Goal: Complete application form: Complete application form

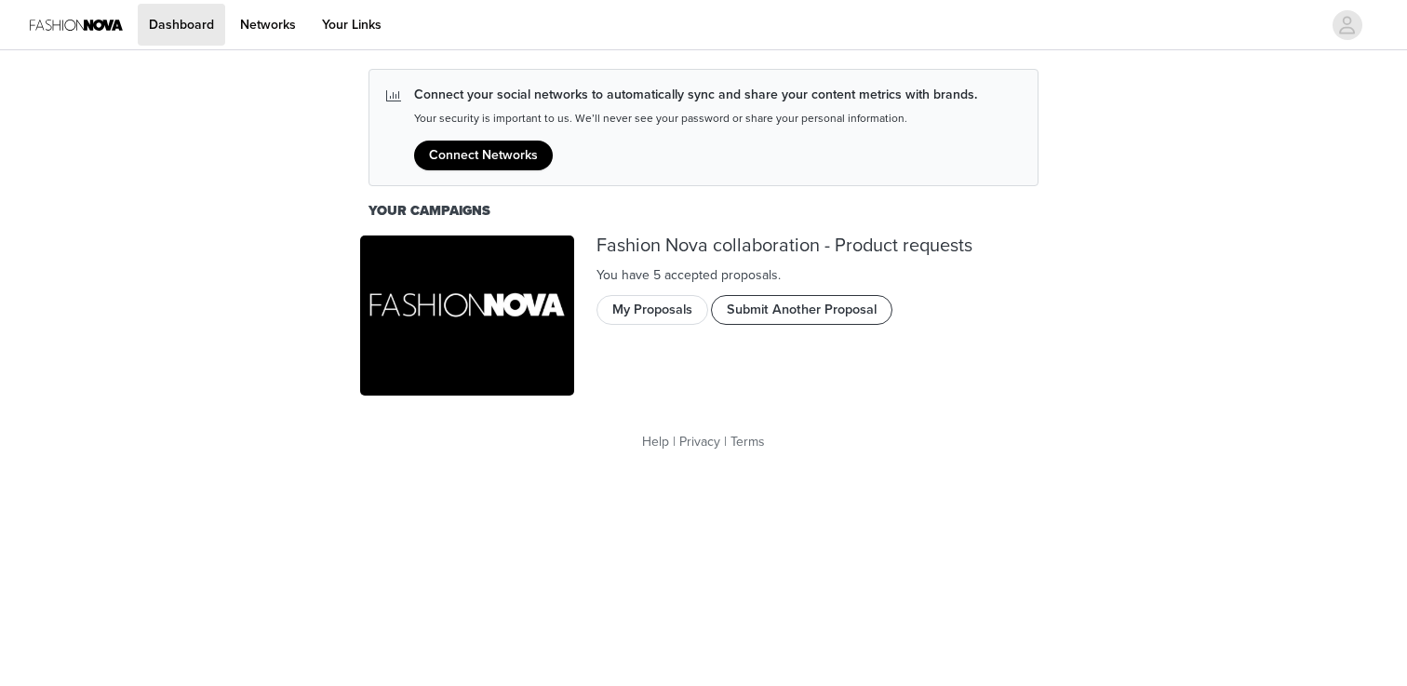
click at [786, 307] on button "Submit Another Proposal" at bounding box center [801, 310] width 181 height 30
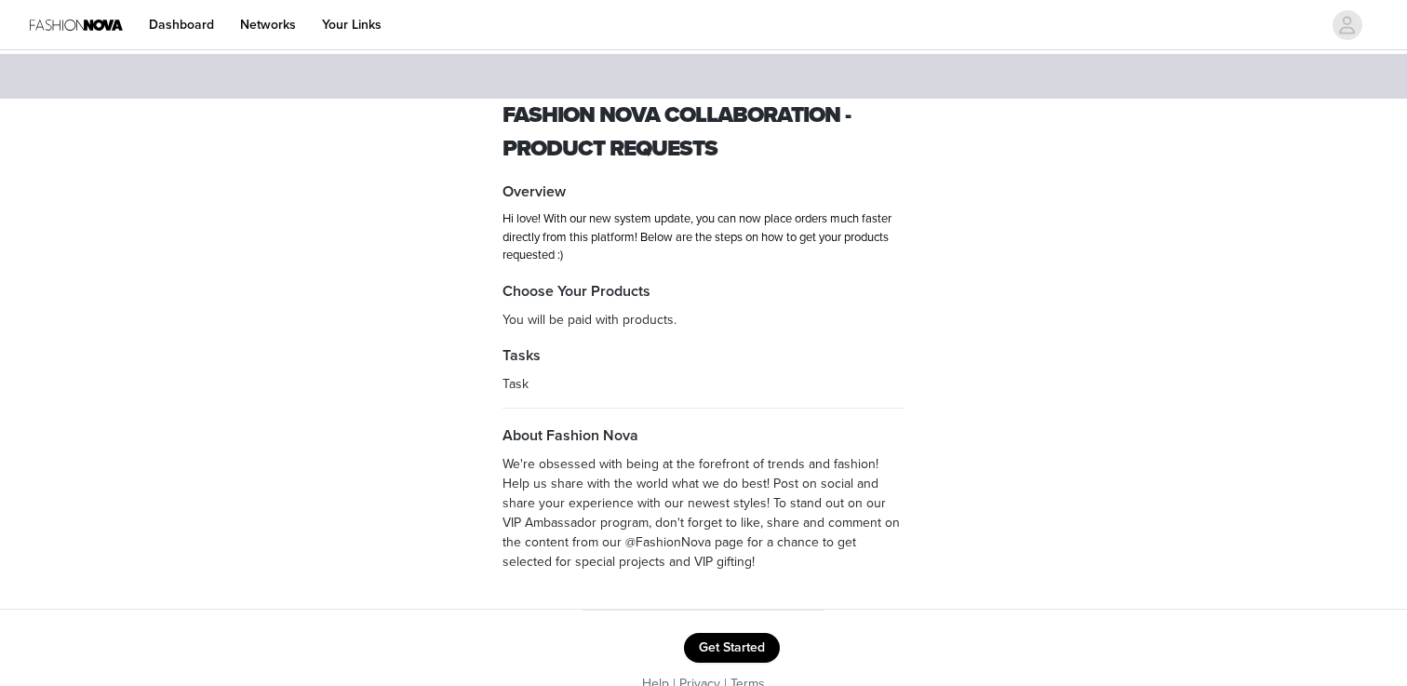
scroll to position [29, 0]
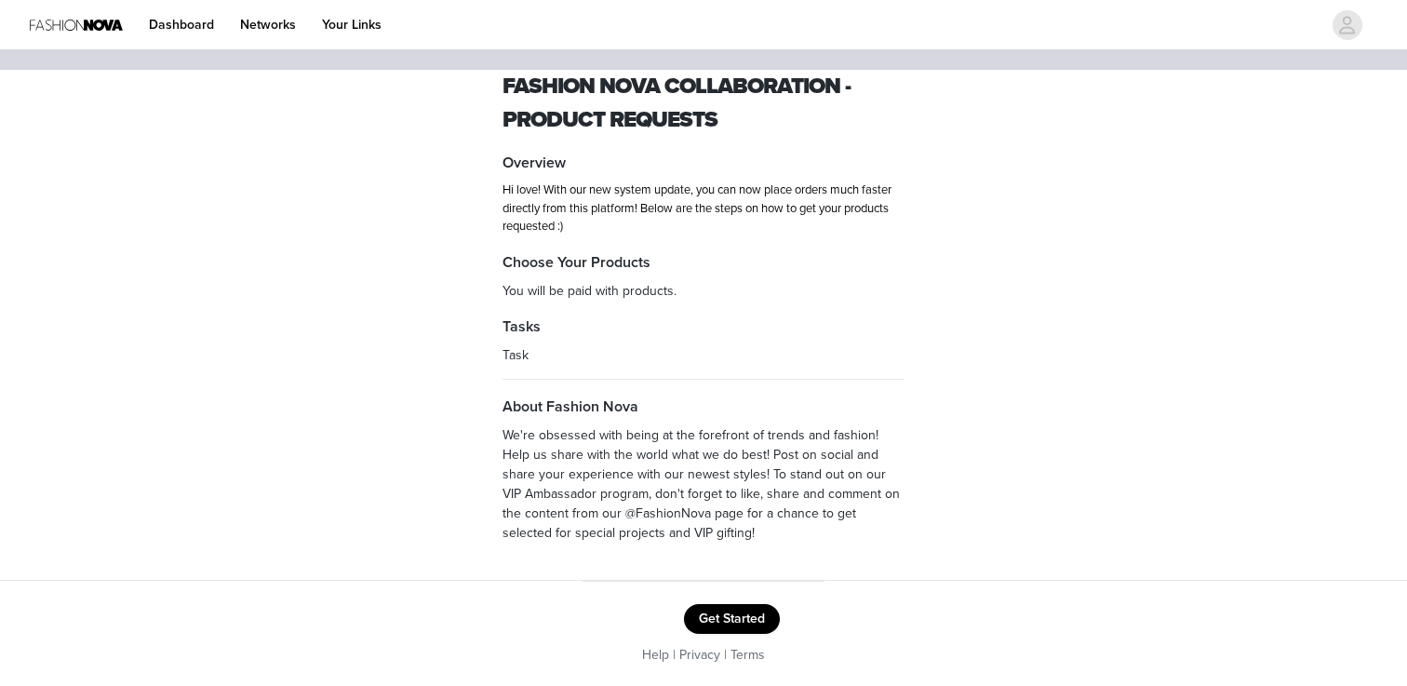
click at [738, 615] on button "Get Started" at bounding box center [732, 619] width 96 height 30
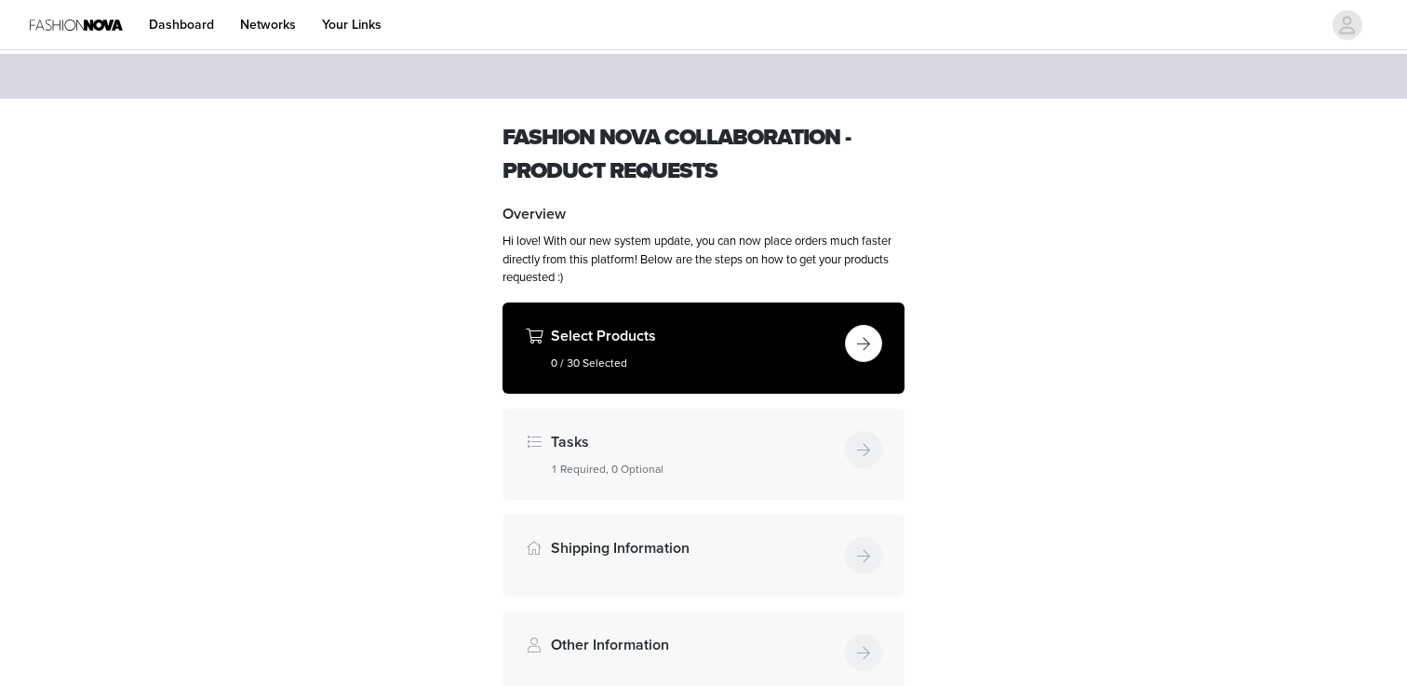
click at [864, 340] on button "button" at bounding box center [863, 343] width 37 height 37
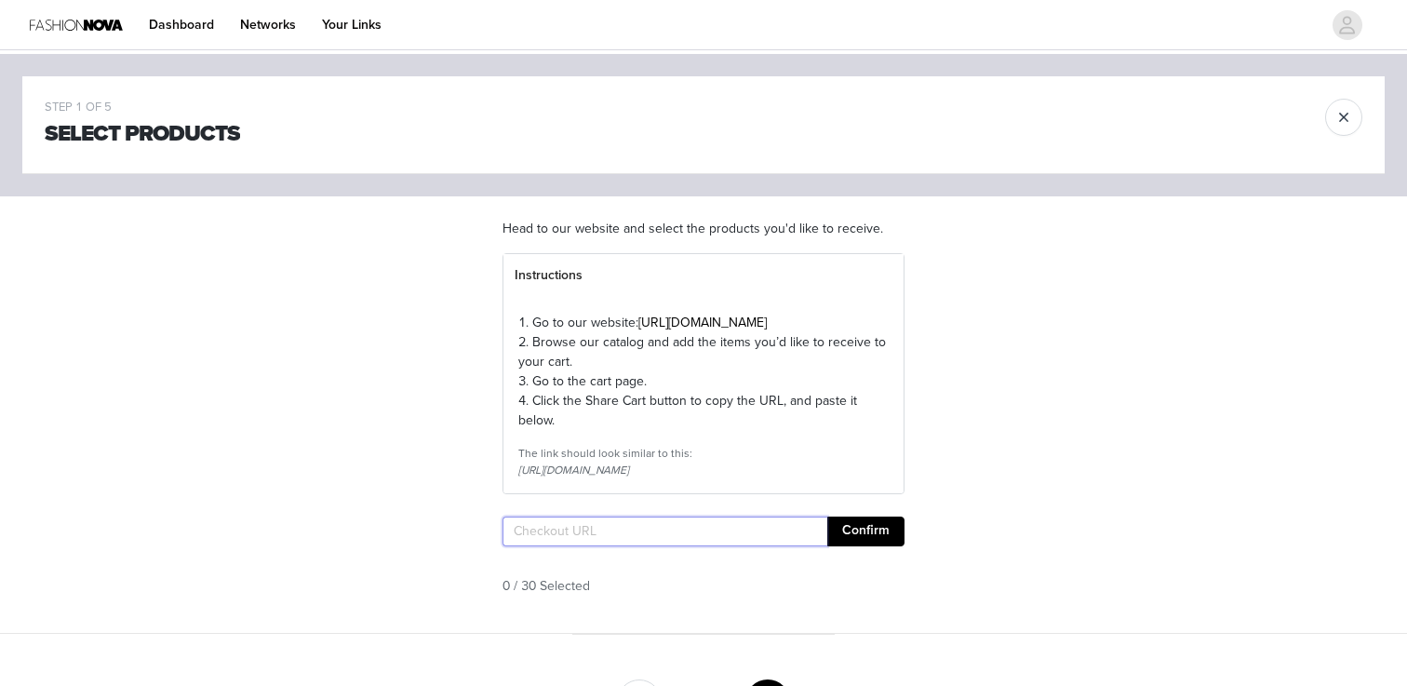
click at [583, 546] on input "text" at bounding box center [664, 531] width 325 height 30
paste input "[URL][DOMAIN_NAME]"
type input "[URL][DOMAIN_NAME]"
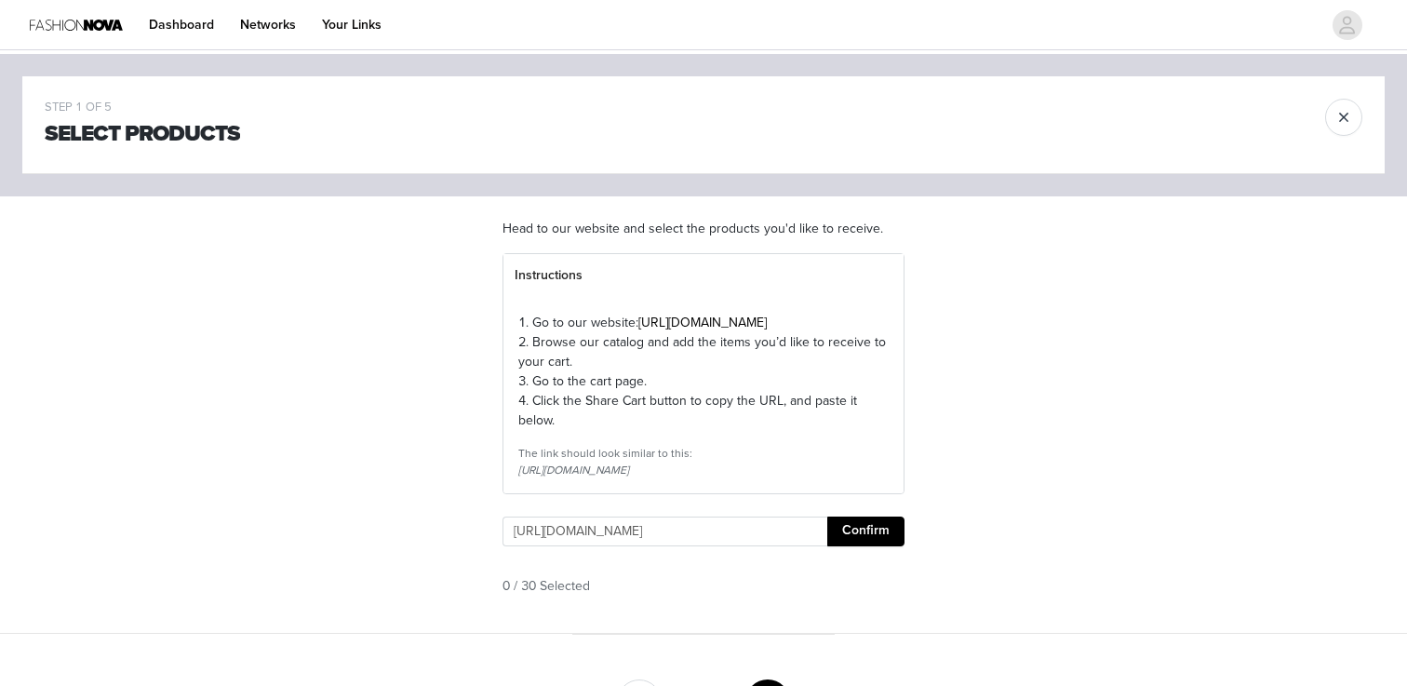
click at [876, 546] on button "Confirm" at bounding box center [865, 531] width 77 height 30
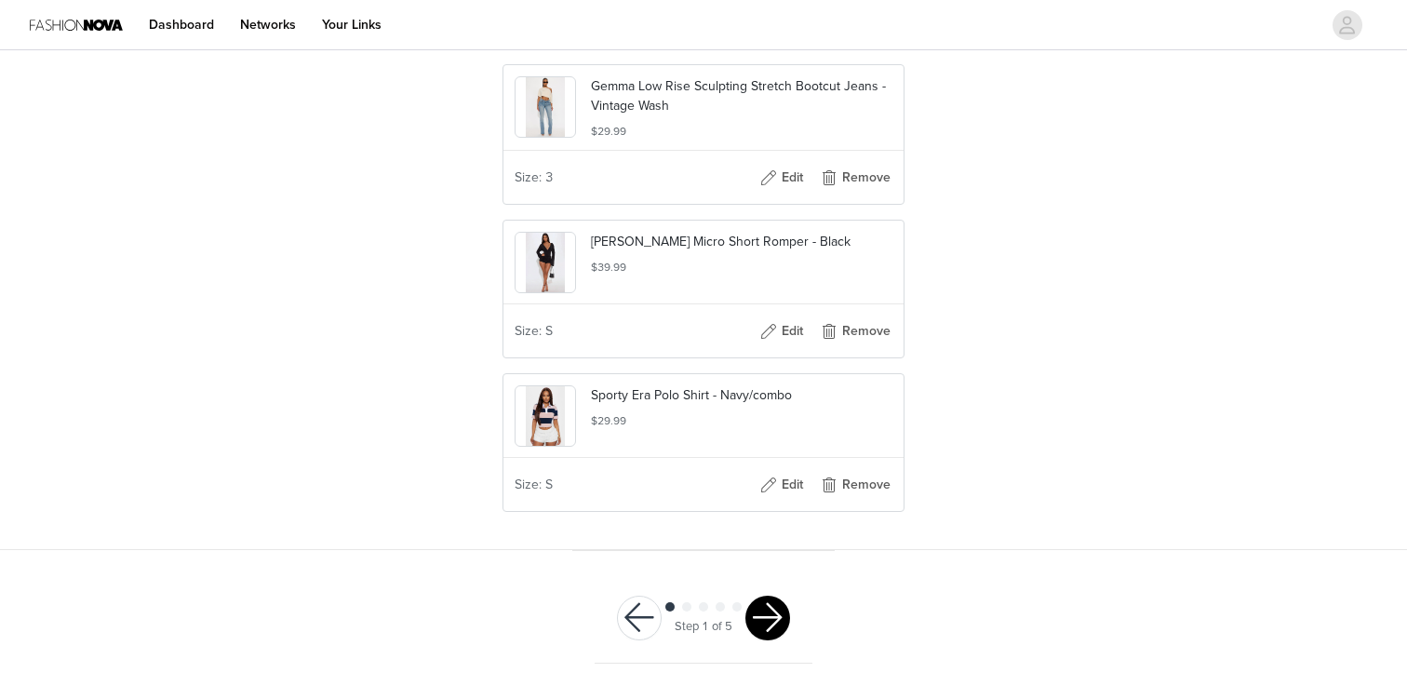
click at [779, 598] on button "button" at bounding box center [767, 618] width 45 height 45
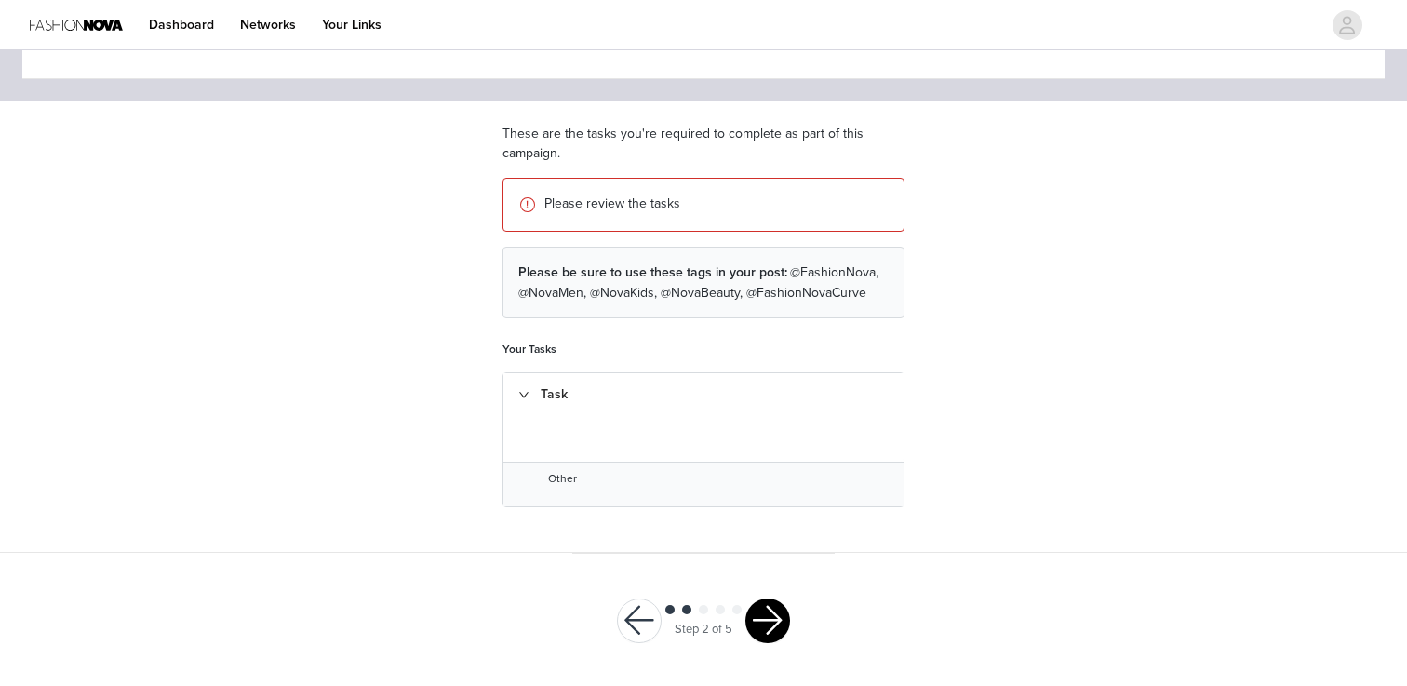
click at [528, 386] on div "Task" at bounding box center [703, 394] width 400 height 43
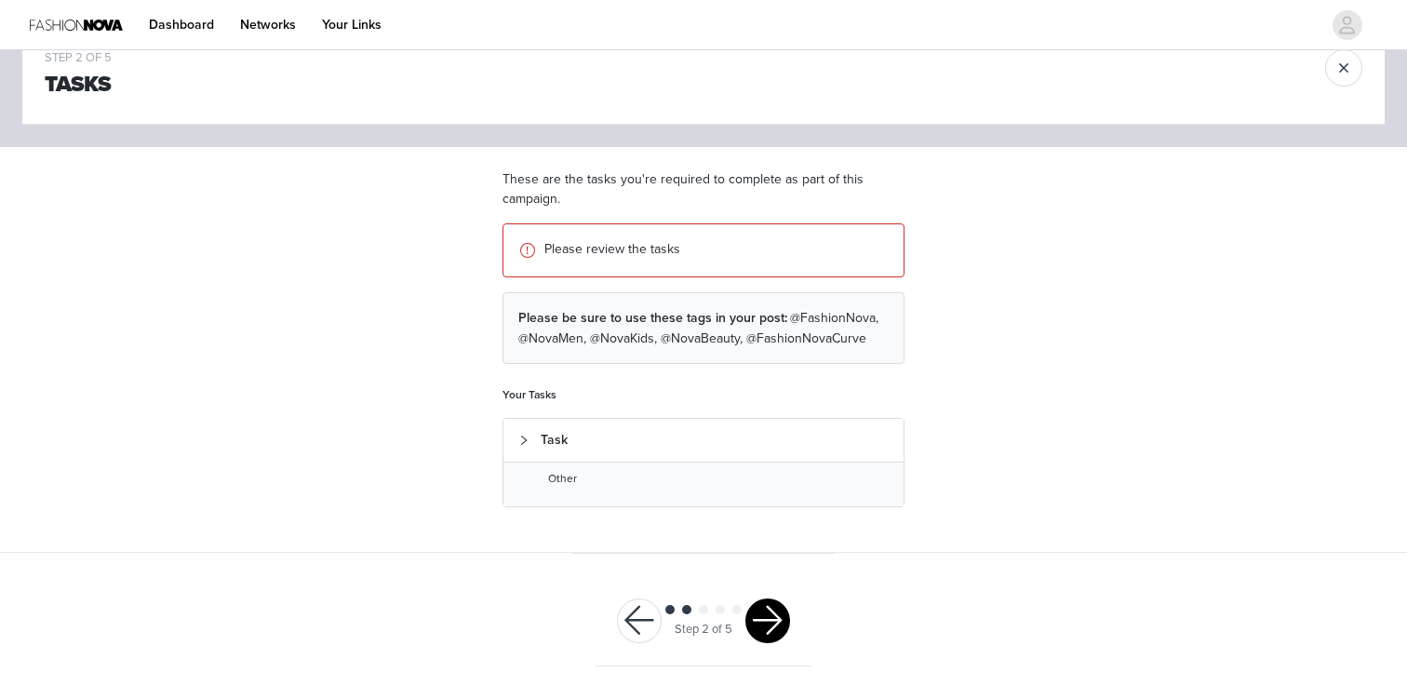
click at [532, 419] on div "Task" at bounding box center [703, 440] width 400 height 43
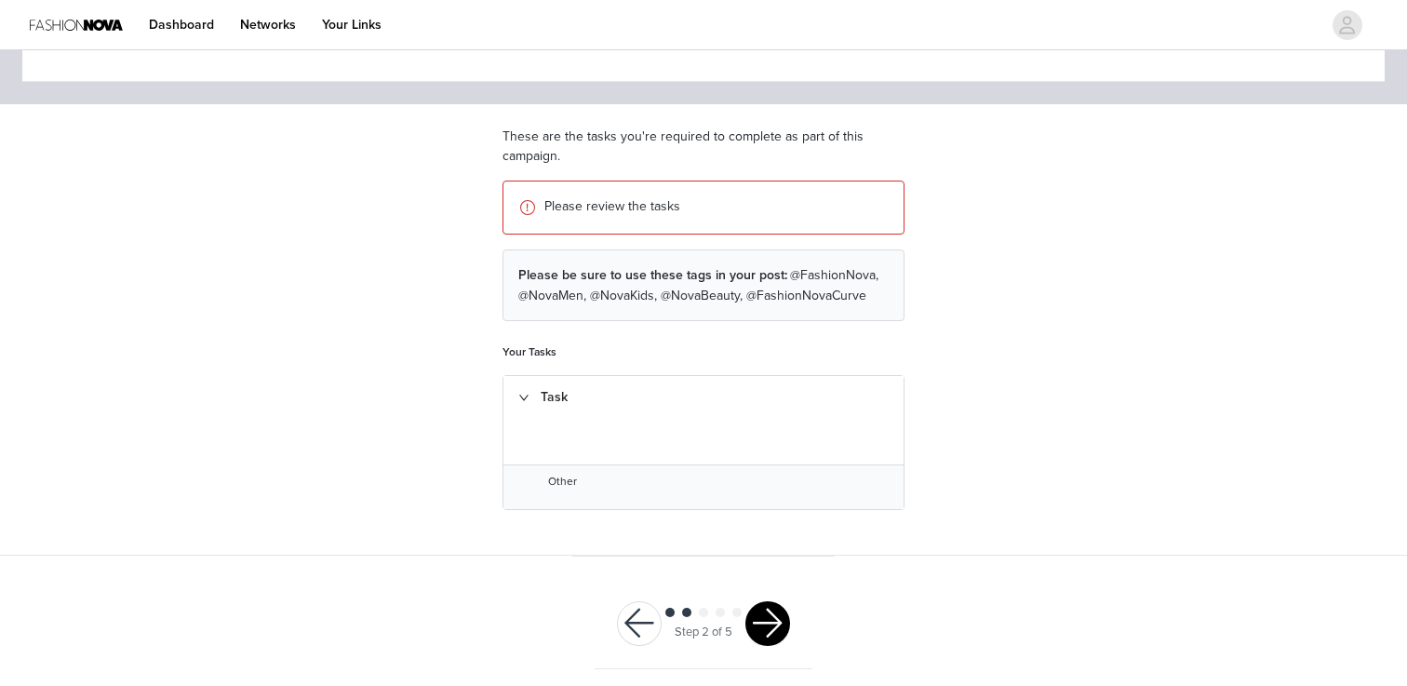
scroll to position [95, 0]
click at [564, 205] on p "Please review the tasks" at bounding box center [716, 204] width 344 height 20
click at [763, 606] on button "button" at bounding box center [767, 620] width 45 height 45
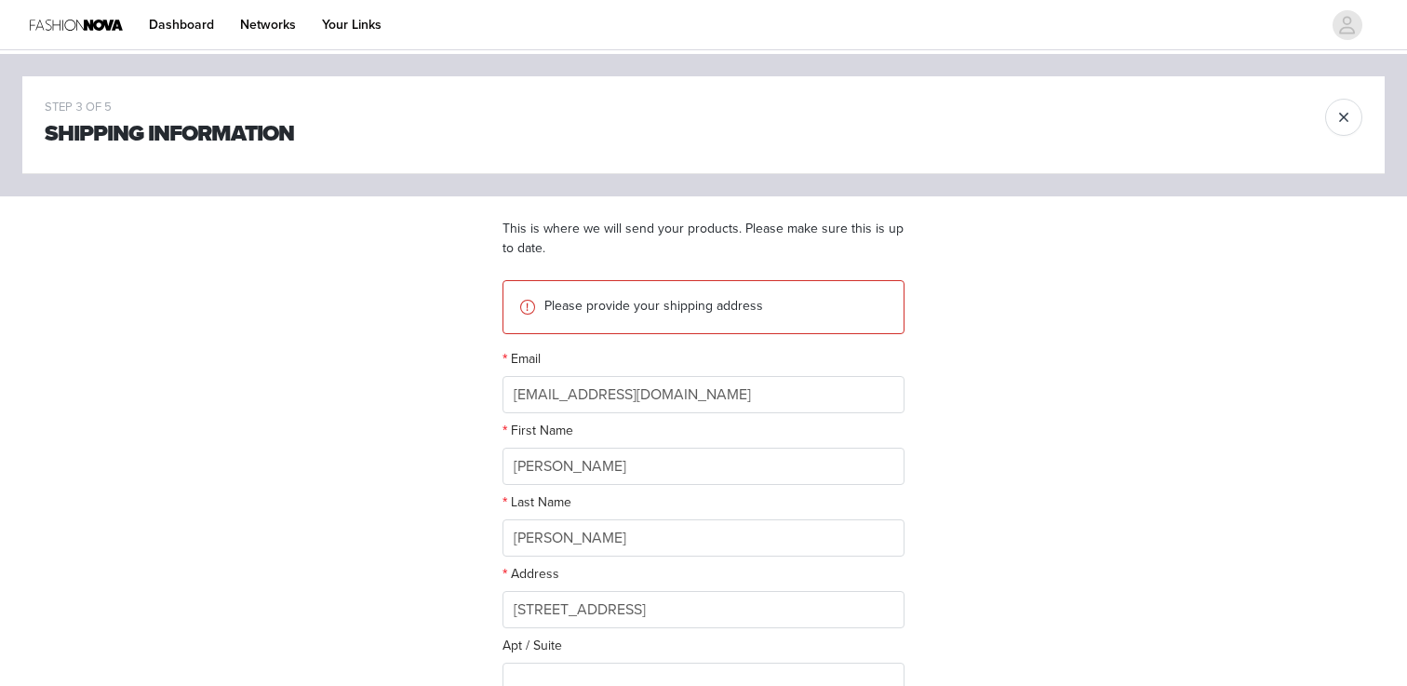
scroll to position [466, 0]
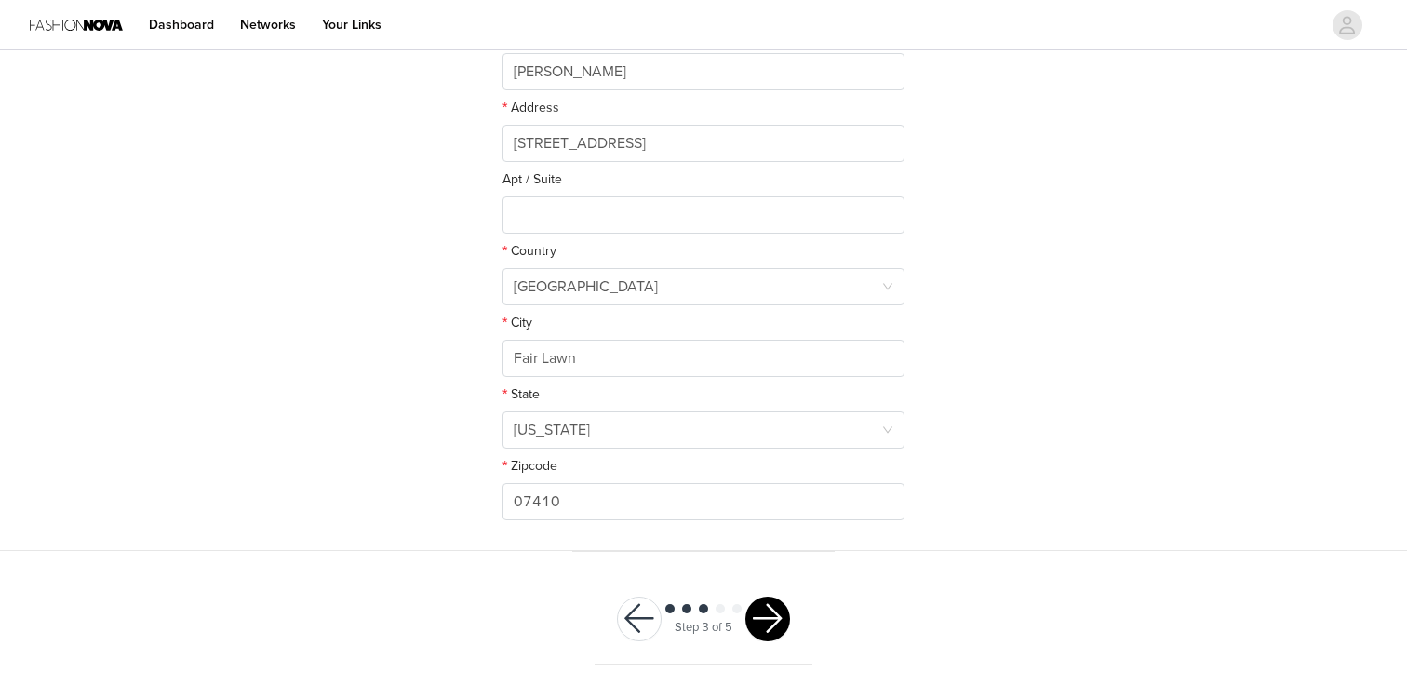
click at [770, 618] on button "button" at bounding box center [767, 618] width 45 height 45
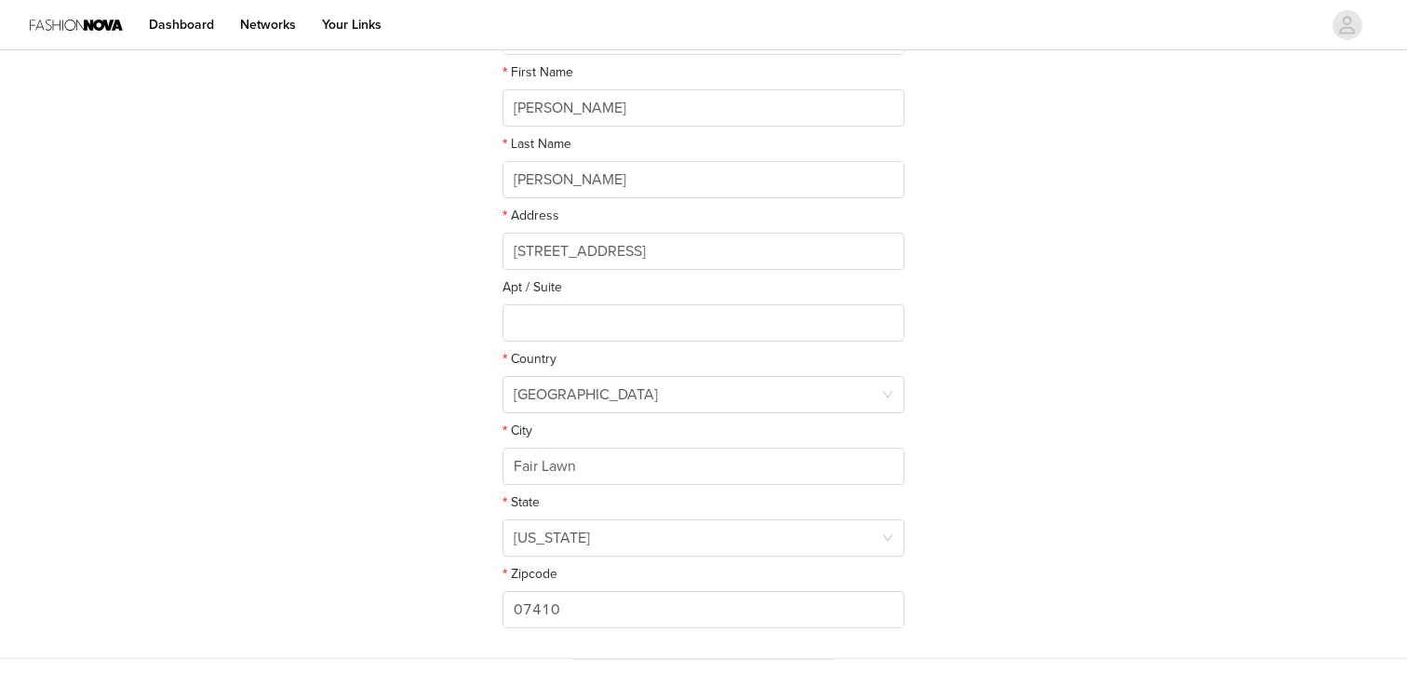
scroll to position [397, 0]
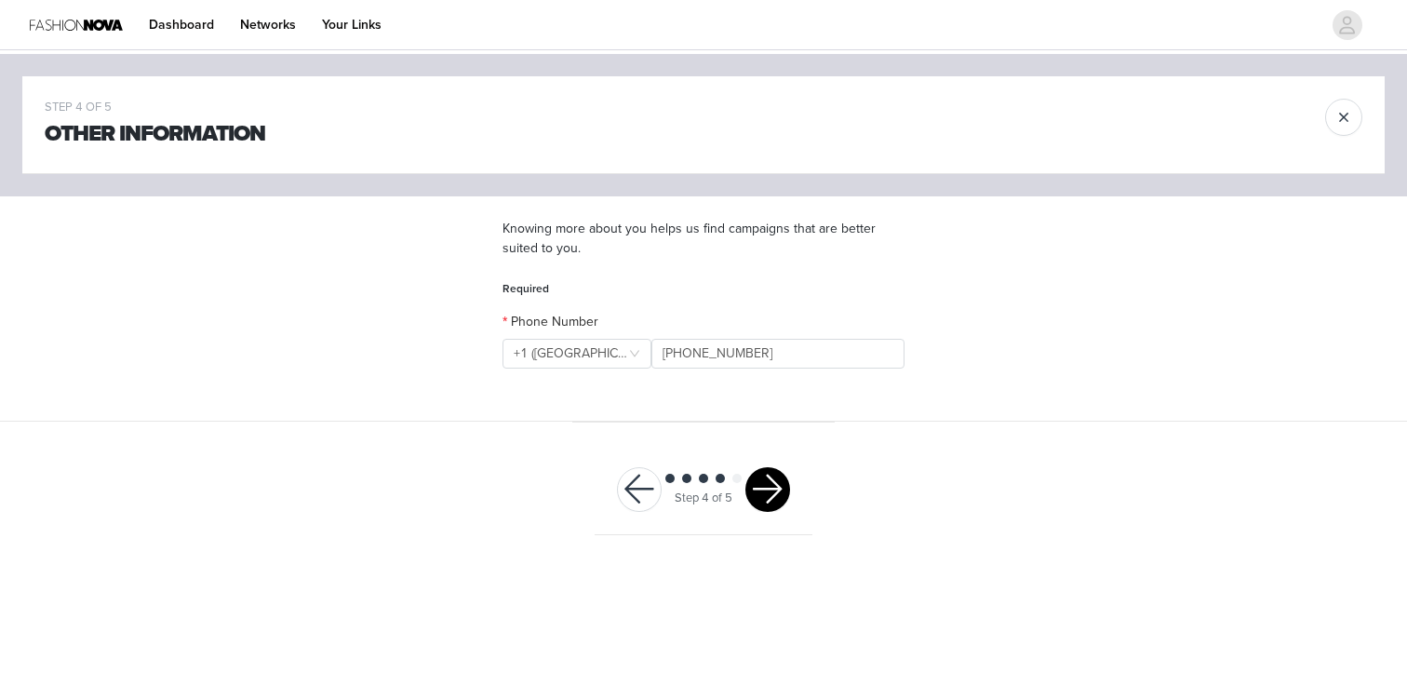
click at [778, 492] on button "button" at bounding box center [767, 489] width 45 height 45
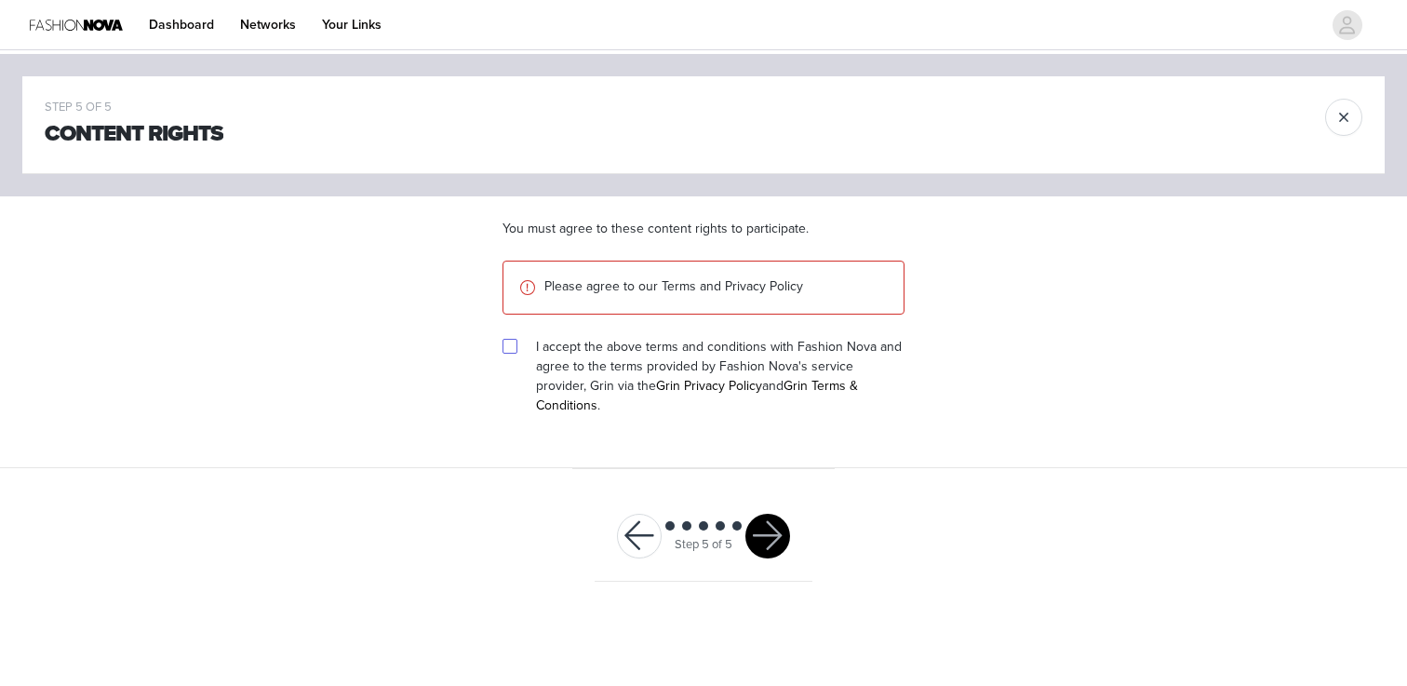
click at [508, 350] on input "checkbox" at bounding box center [508, 345] width 13 height 13
checkbox input "true"
click at [757, 530] on button "button" at bounding box center [767, 536] width 45 height 45
